Goal: Task Accomplishment & Management: Manage account settings

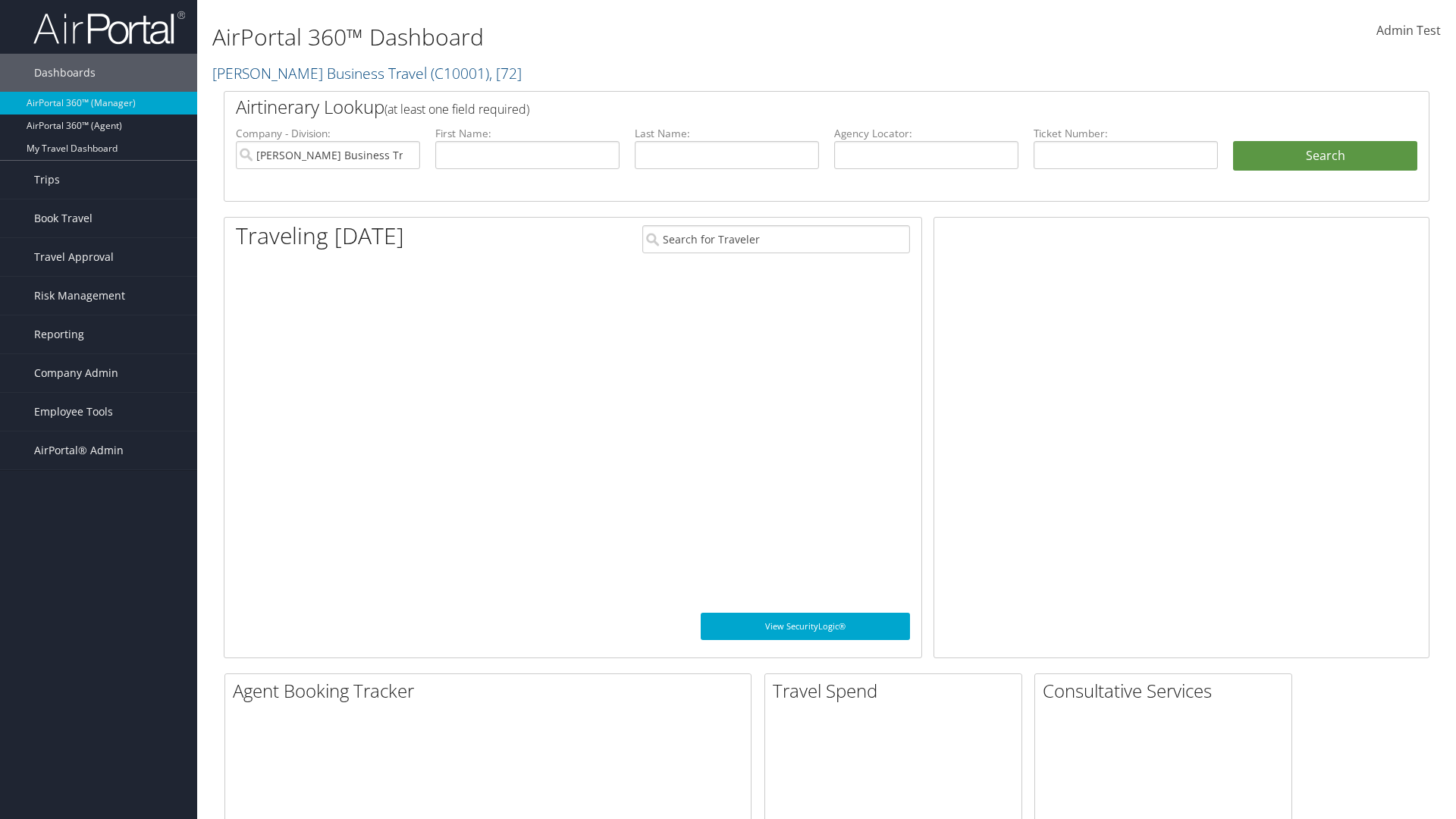
click at [99, 373] on span "Company Admin" at bounding box center [76, 373] width 84 height 38
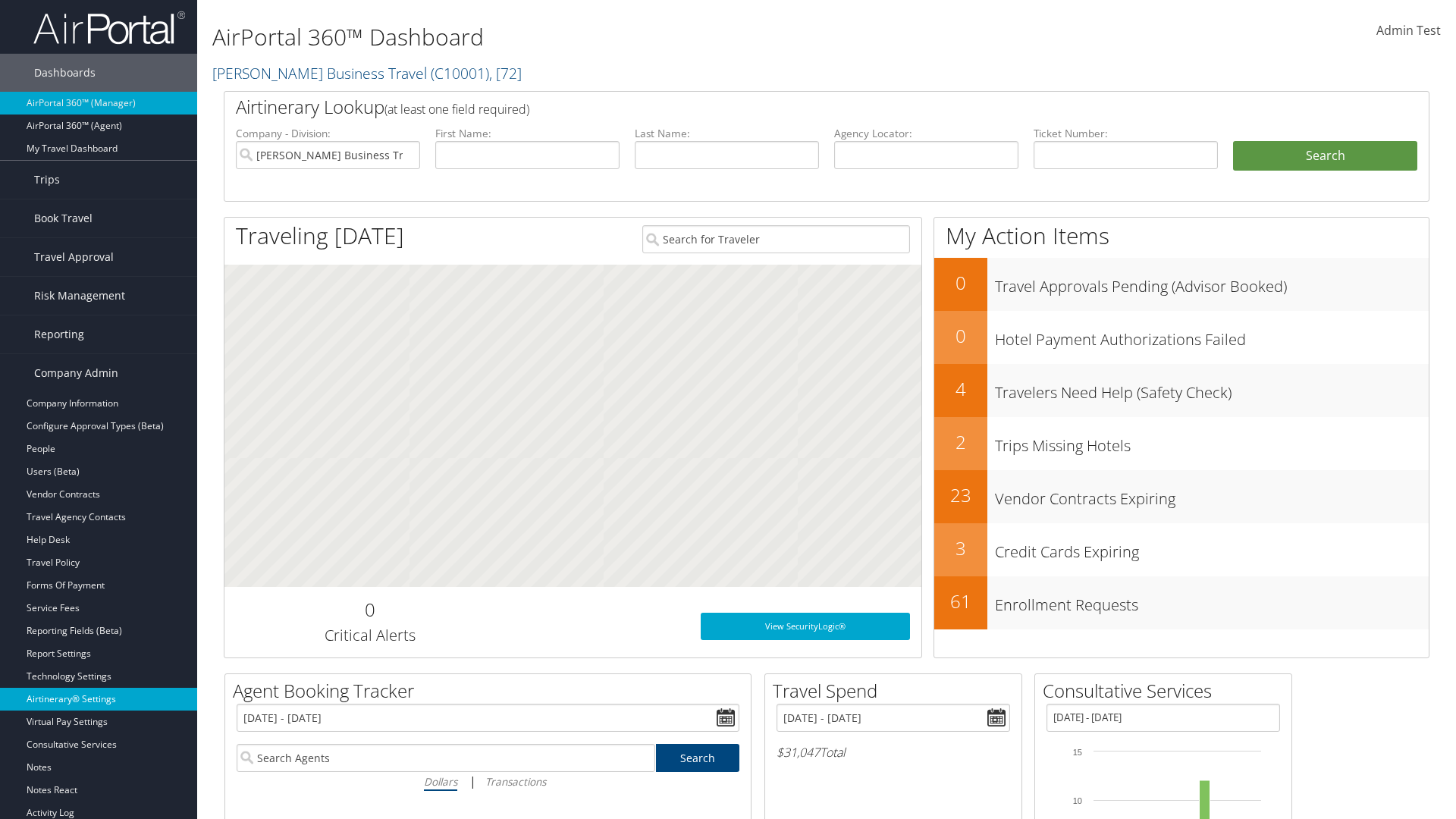
click at [99, 699] on link "Airtinerary® Settings" at bounding box center [99, 699] width 197 height 23
